Goal: Browse casually: Explore the website without a specific task or goal

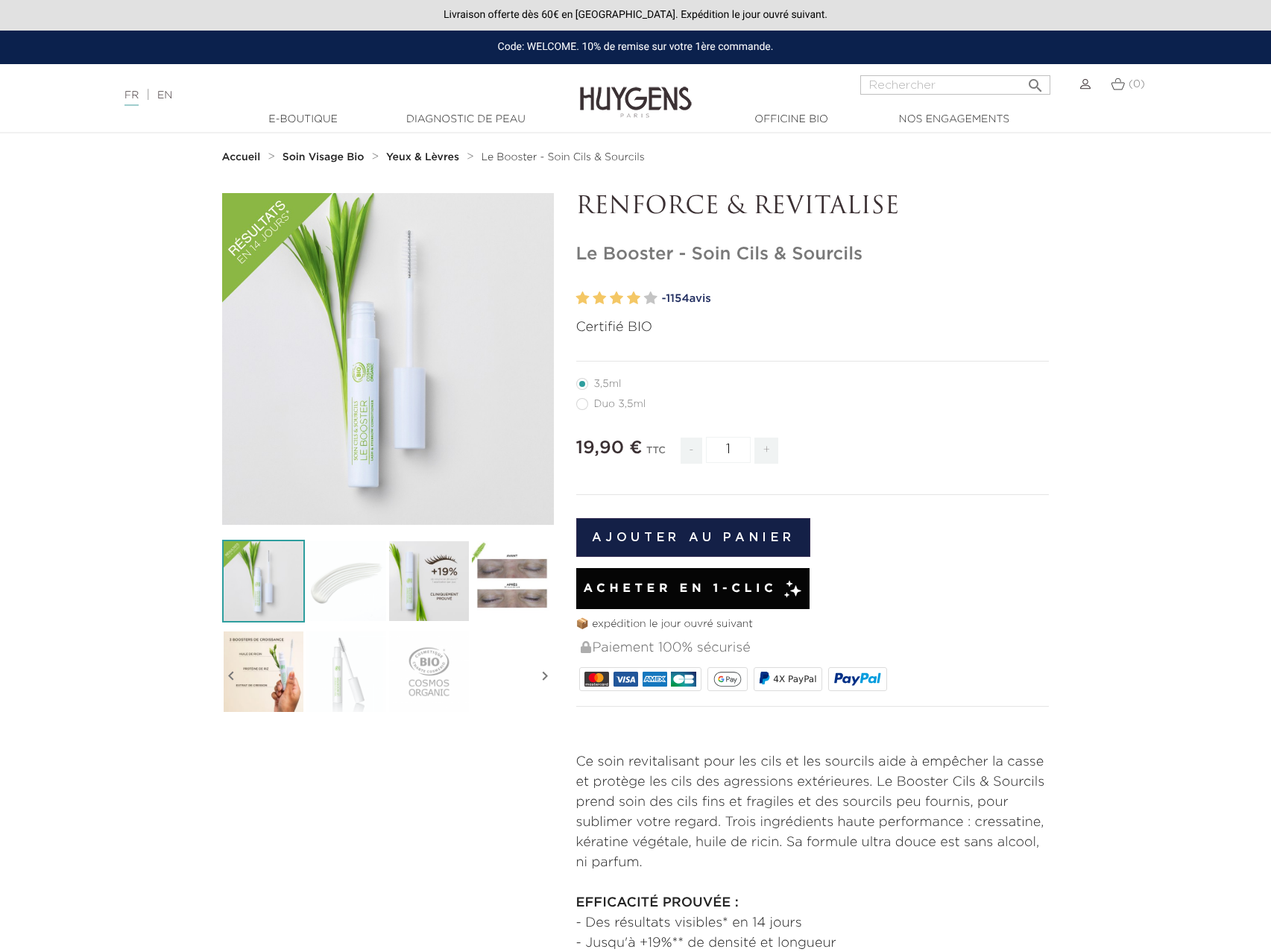
click at [529, 582] on img at bounding box center [511, 581] width 83 height 83
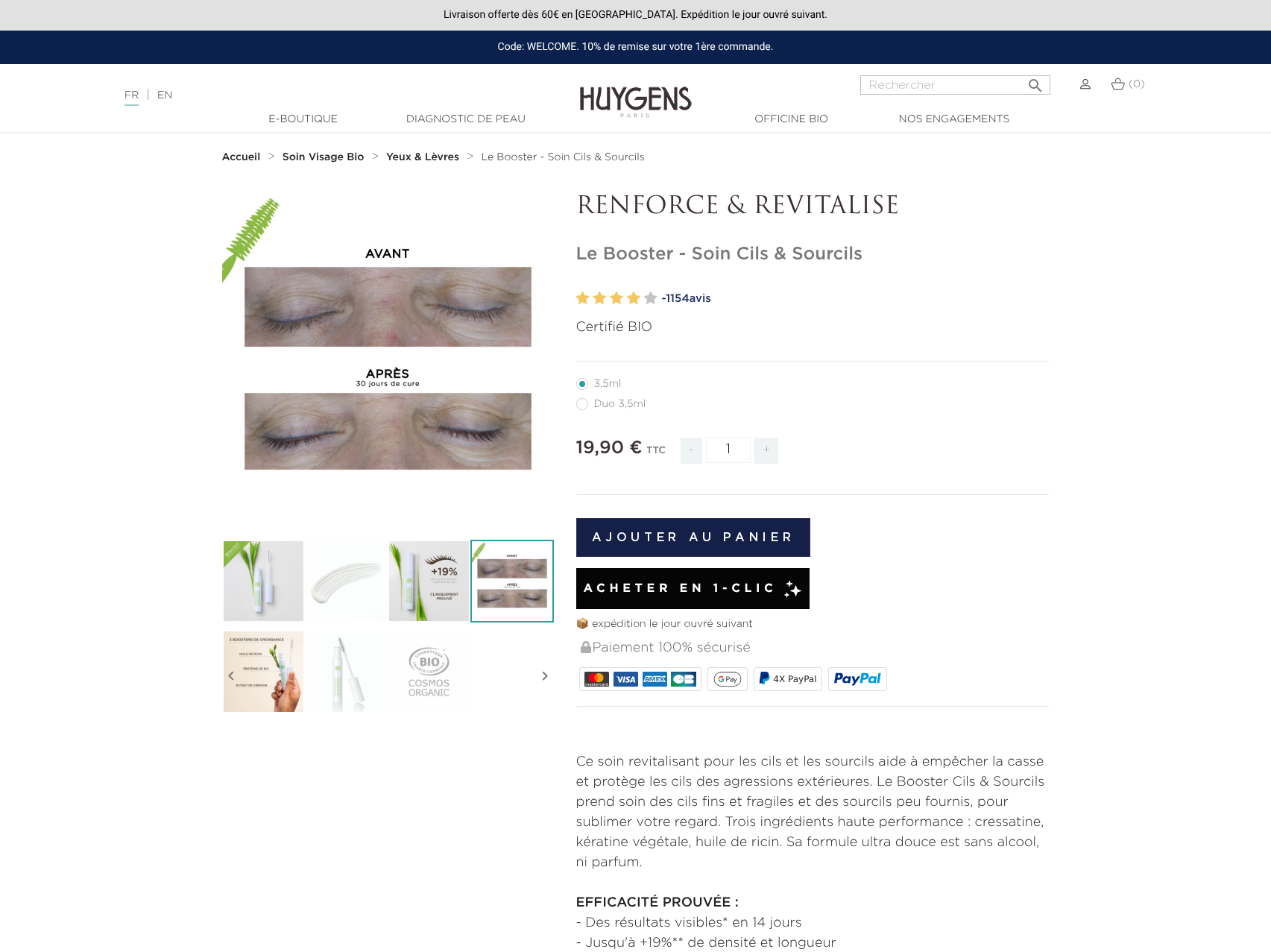
click at [359, 611] on img at bounding box center [346, 581] width 83 height 83
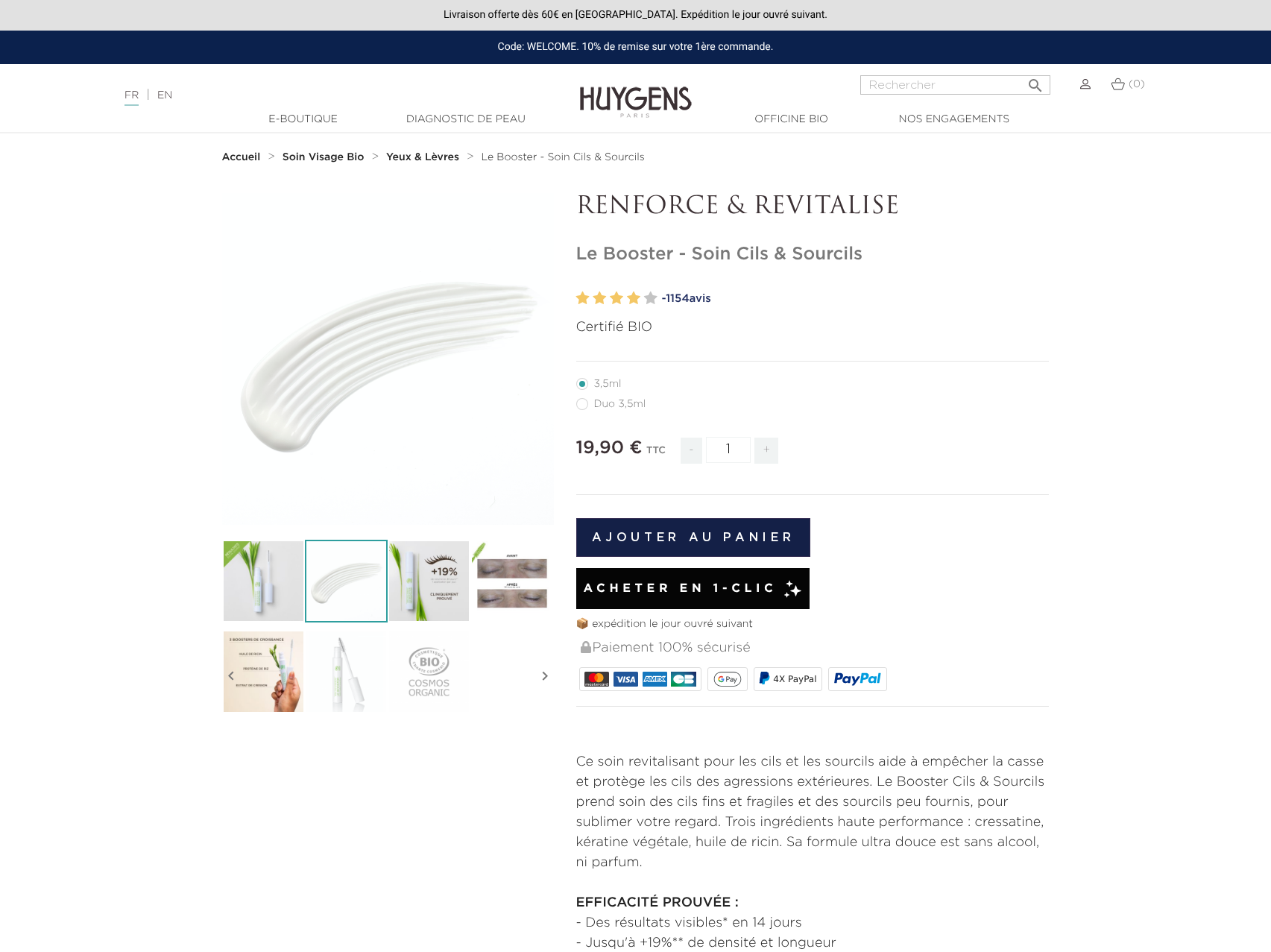
click at [273, 692] on img at bounding box center [263, 671] width 83 height 83
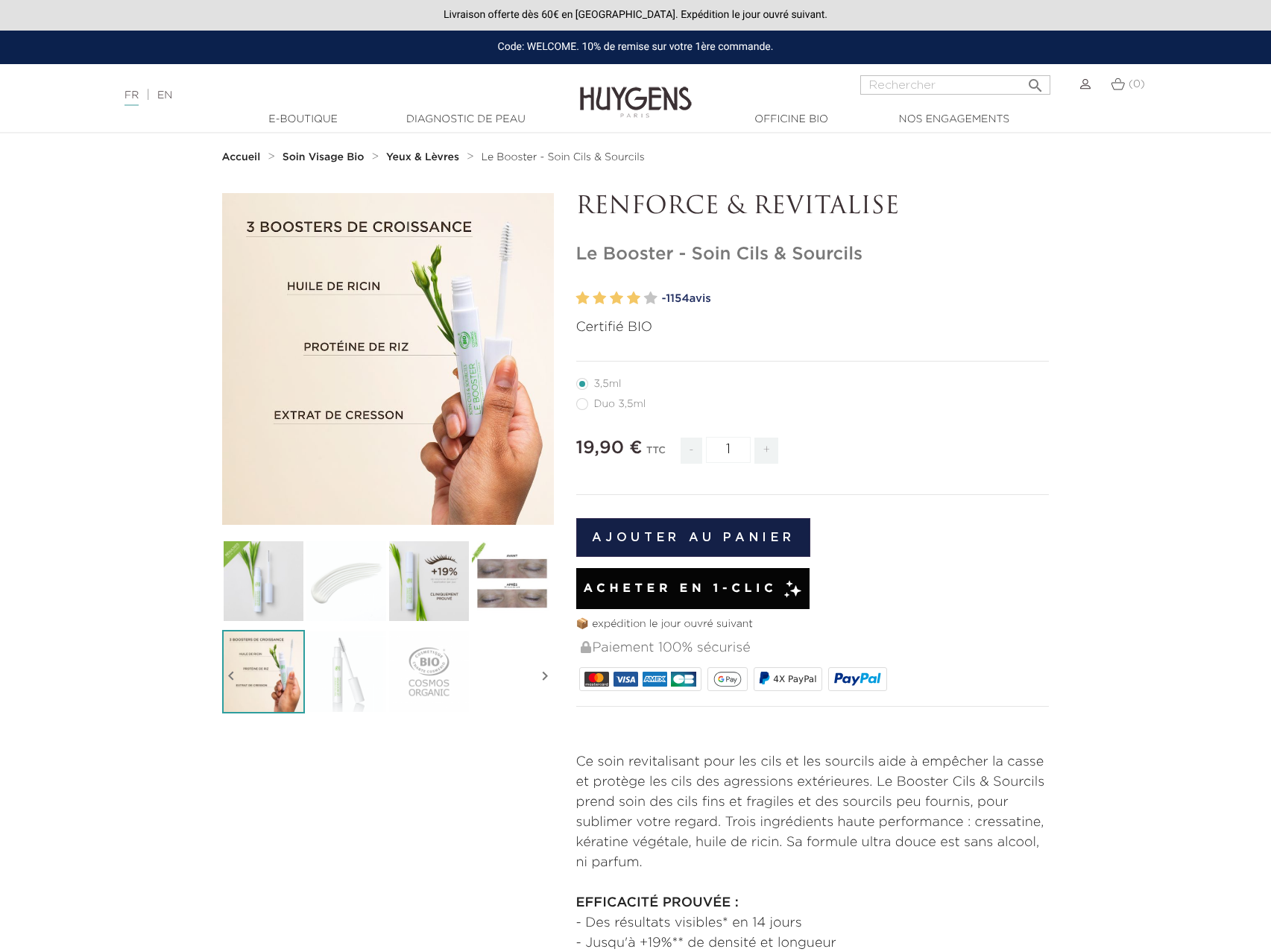
click at [402, 690] on img at bounding box center [429, 671] width 83 height 83
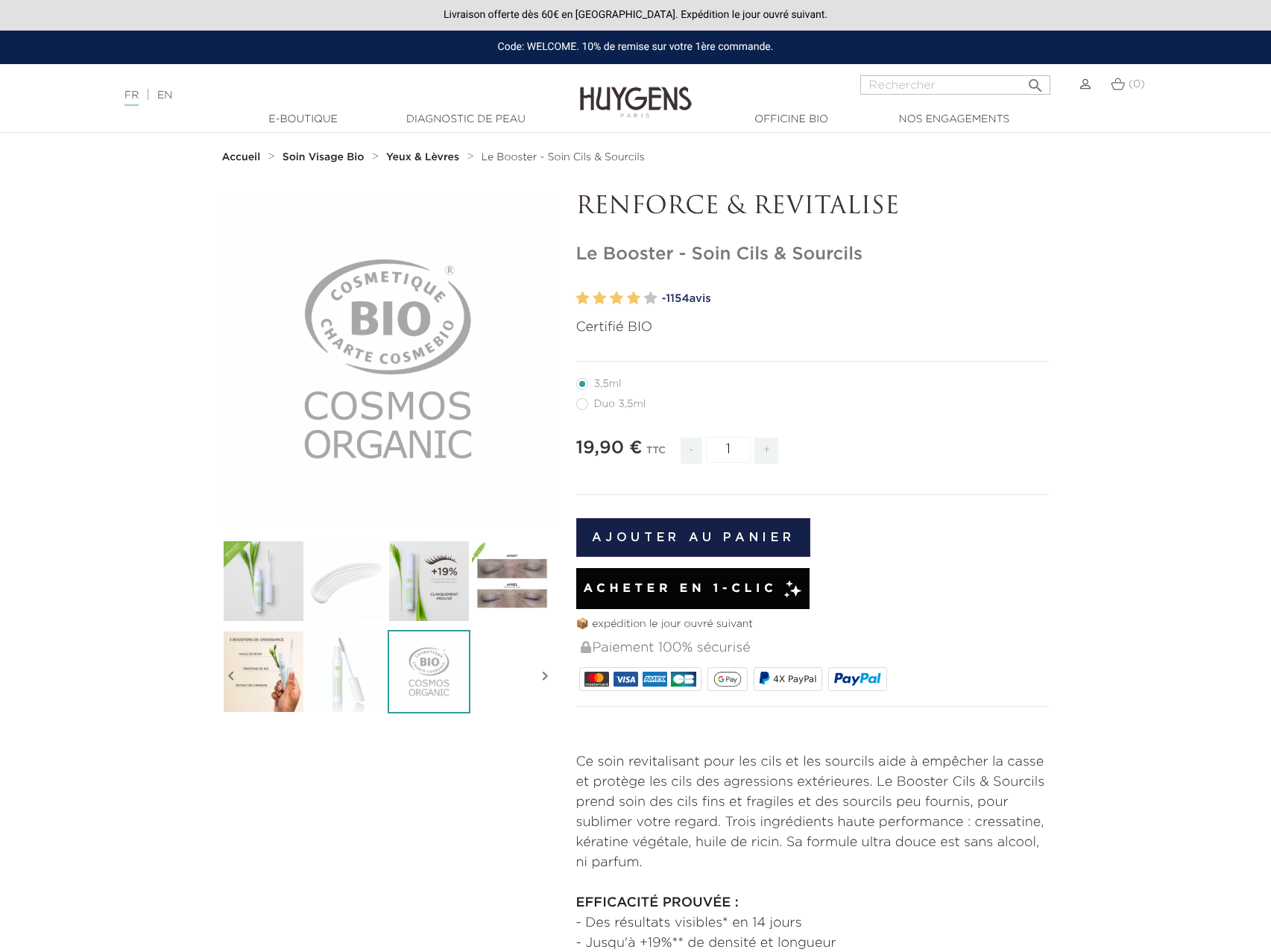
click at [469, 673] on img at bounding box center [429, 671] width 83 height 83
click at [512, 676] on ul at bounding box center [388, 630] width 332 height 181
click at [623, 114] on img at bounding box center [636, 91] width 112 height 58
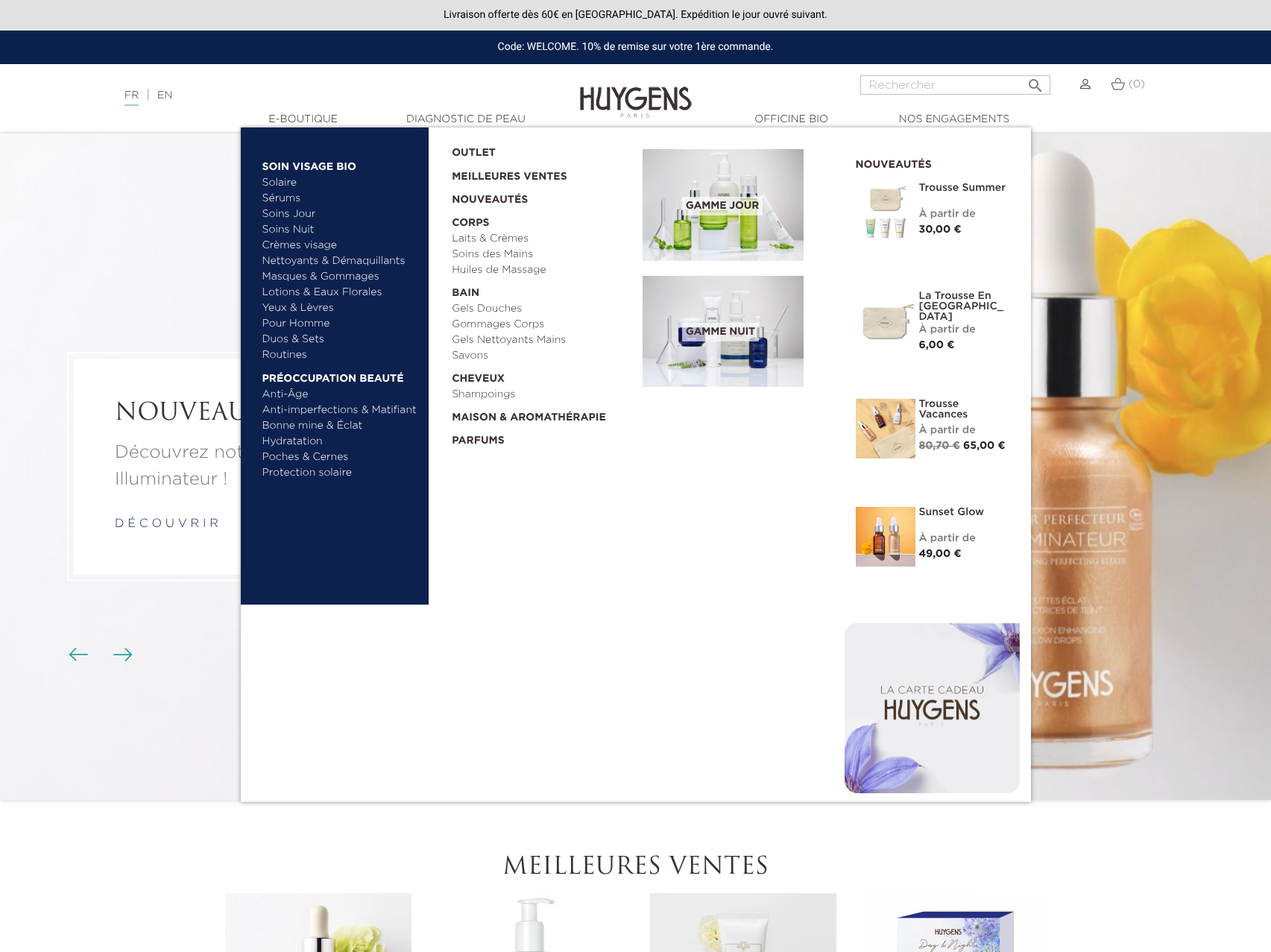
click at [296, 123] on link "  E-Boutique" at bounding box center [304, 120] width 149 height 16
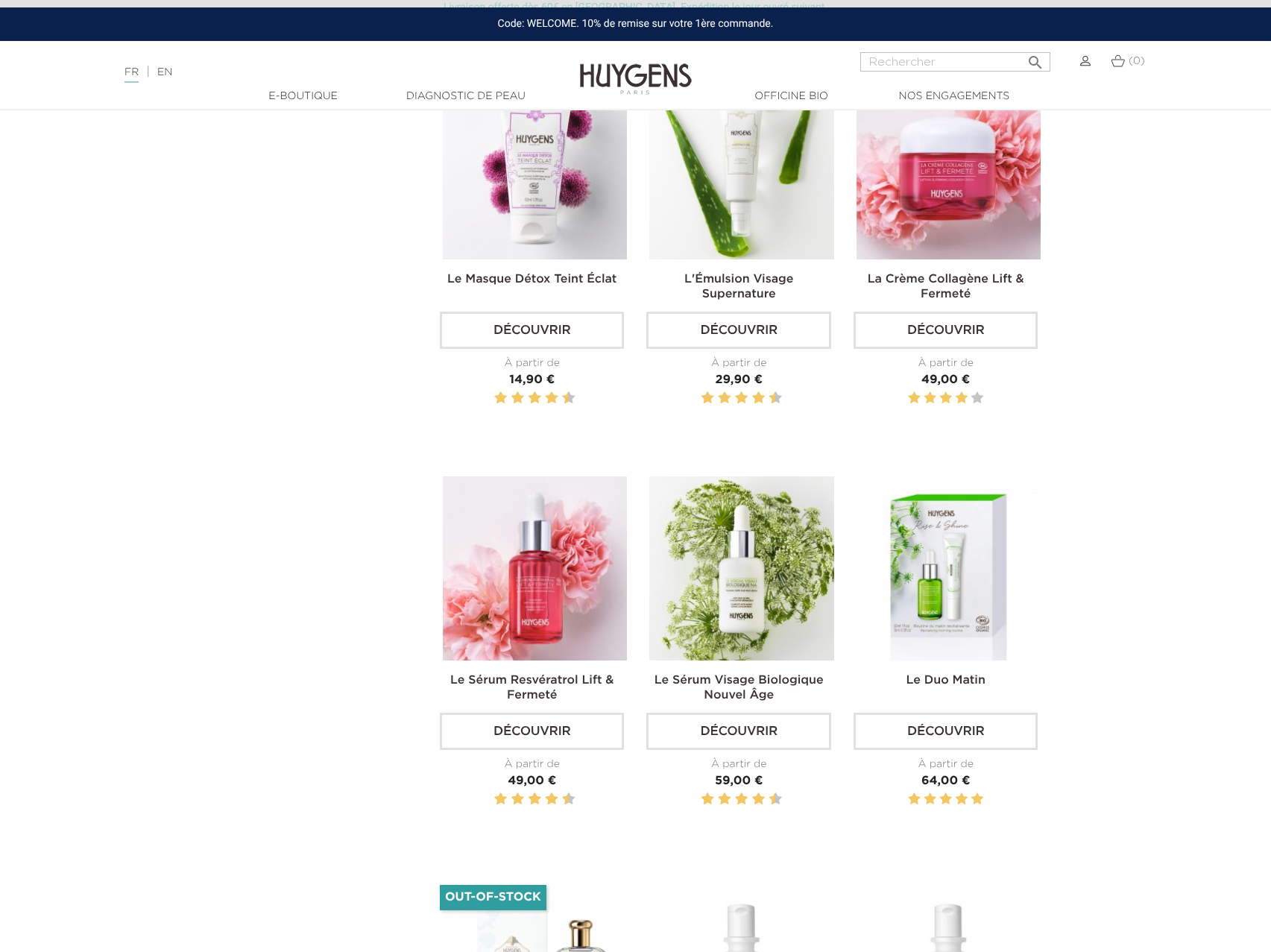
scroll to position [2661, 0]
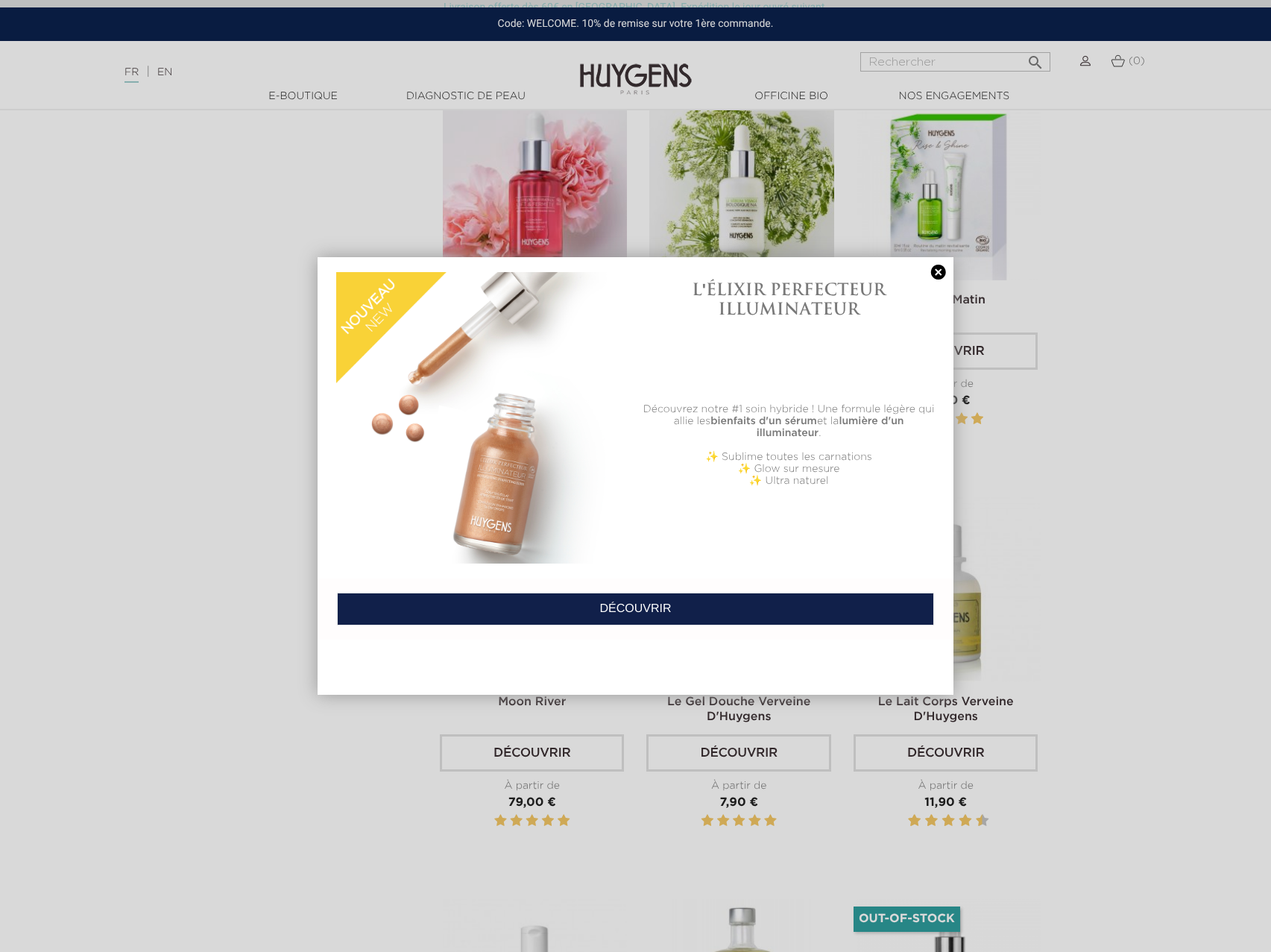
click at [935, 280] on link at bounding box center [938, 272] width 21 height 16
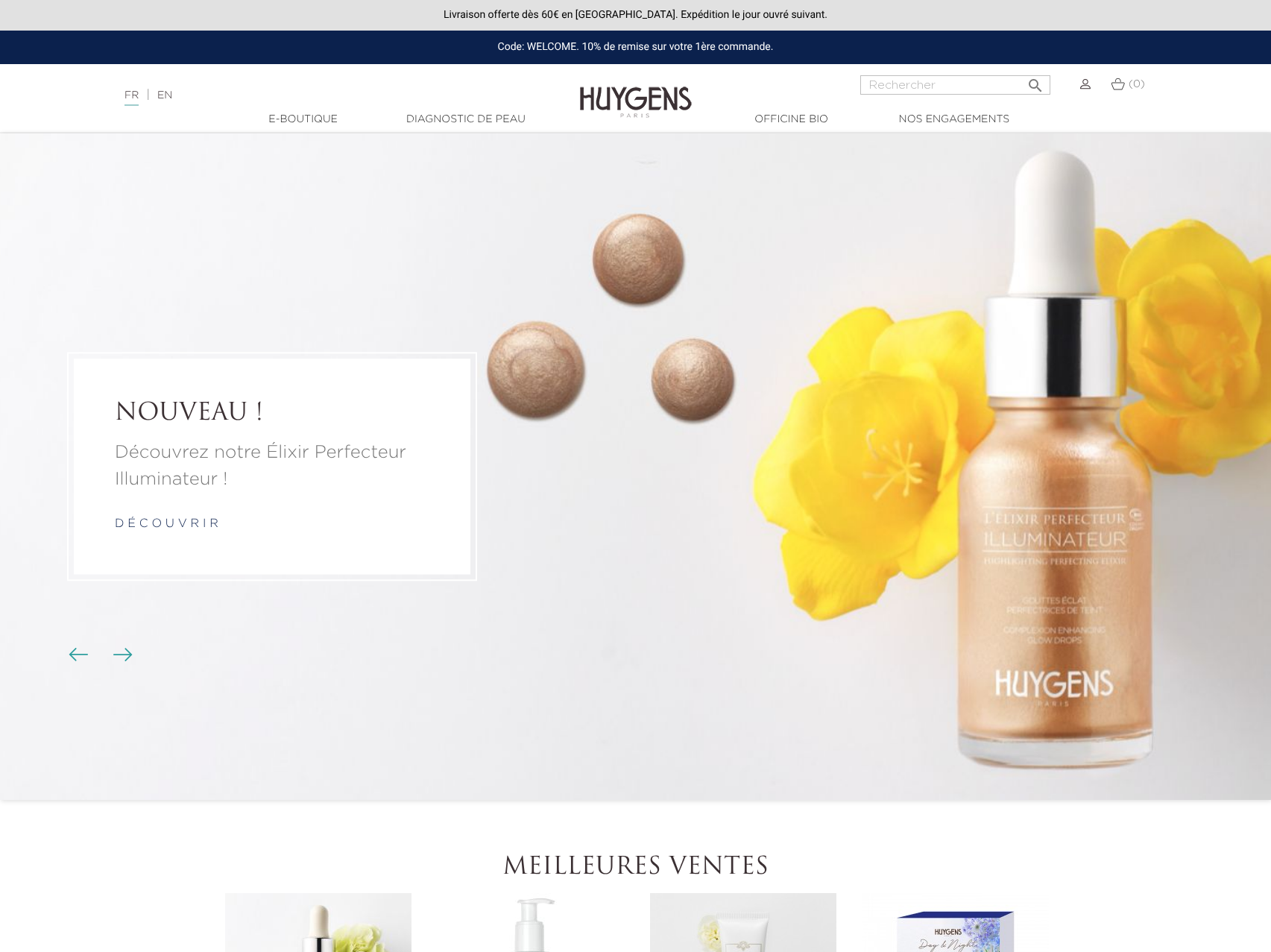
scroll to position [456, 0]
